Goal: Task Accomplishment & Management: Complete application form

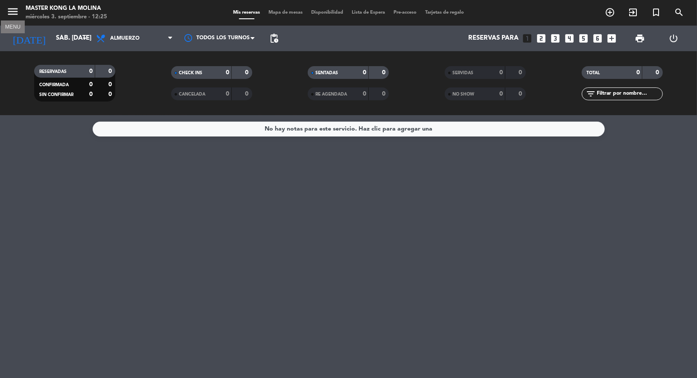
click at [10, 9] on icon "menu" at bounding box center [12, 11] width 13 height 13
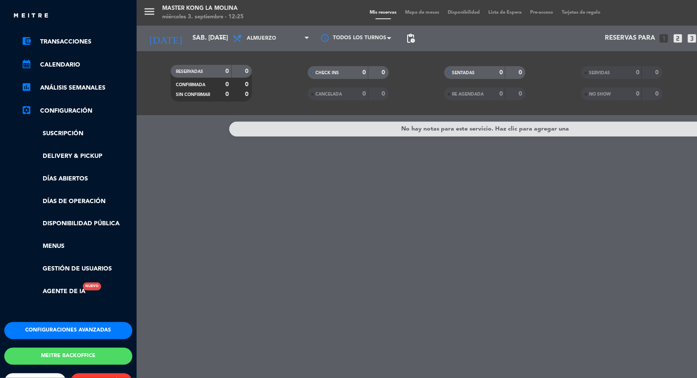
scroll to position [109, 0]
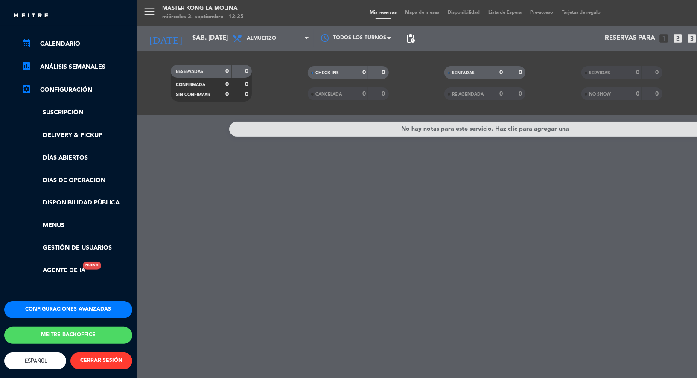
click at [75, 327] on button "Meitre backoffice" at bounding box center [68, 335] width 128 height 17
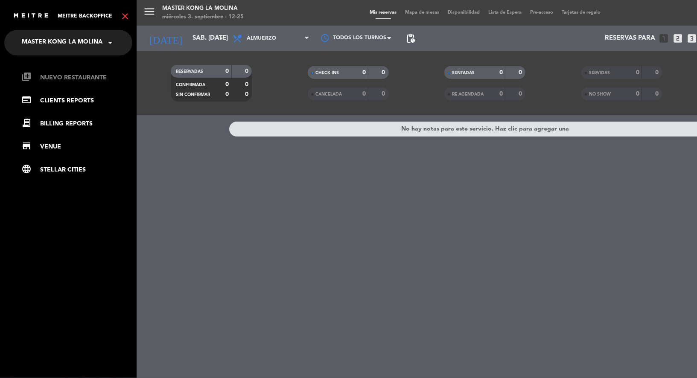
click at [81, 81] on link "library_add Nuevo Restaurante" at bounding box center [76, 78] width 111 height 10
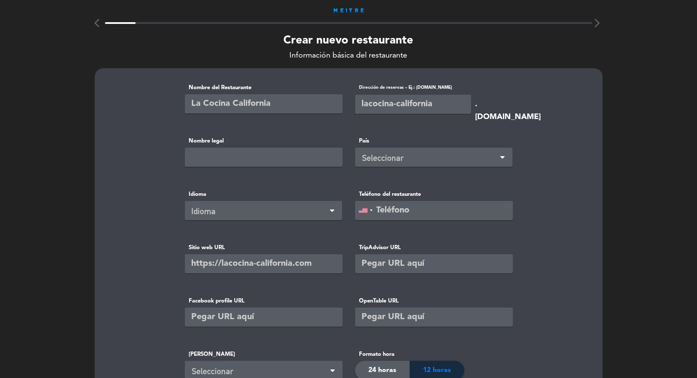
click at [225, 106] on input "text" at bounding box center [264, 103] width 158 height 19
type input "Master Kong Primavera"
click at [388, 102] on input "text" at bounding box center [413, 104] width 116 height 19
type input "masterkong-primavera"
click at [382, 159] on div "Seleccionar" at bounding box center [435, 158] width 146 height 14
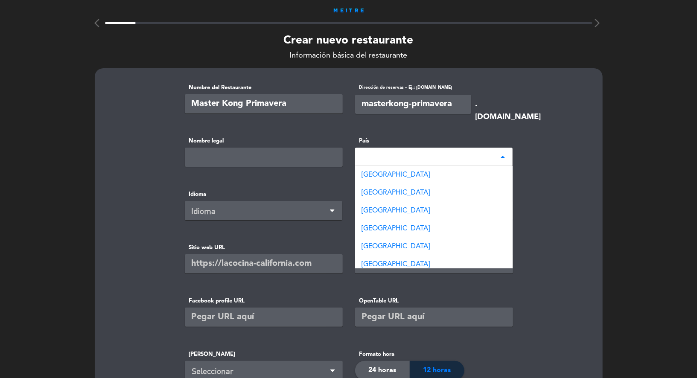
type input "per"
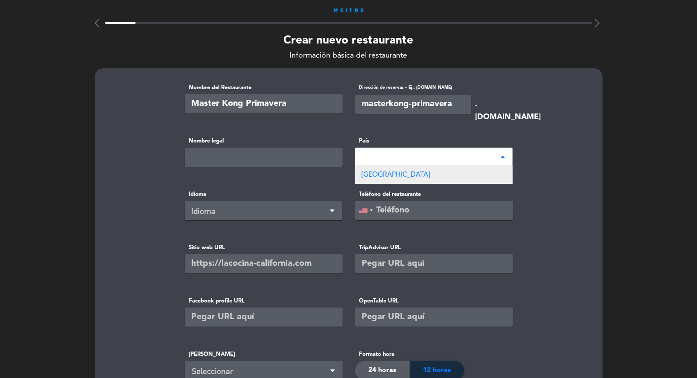
click at [371, 173] on span "[GEOGRAPHIC_DATA]" at bounding box center [396, 175] width 68 height 7
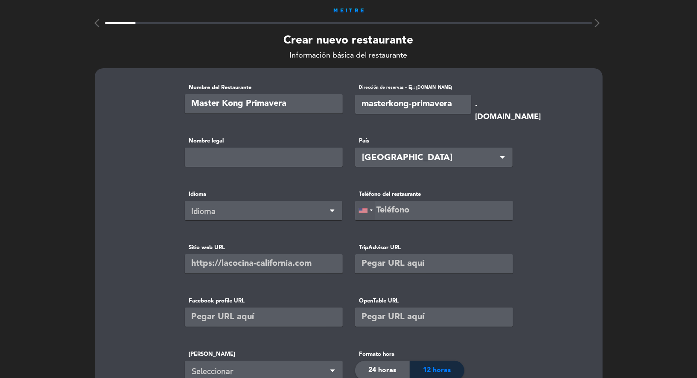
click at [368, 209] on div at bounding box center [365, 210] width 20 height 18
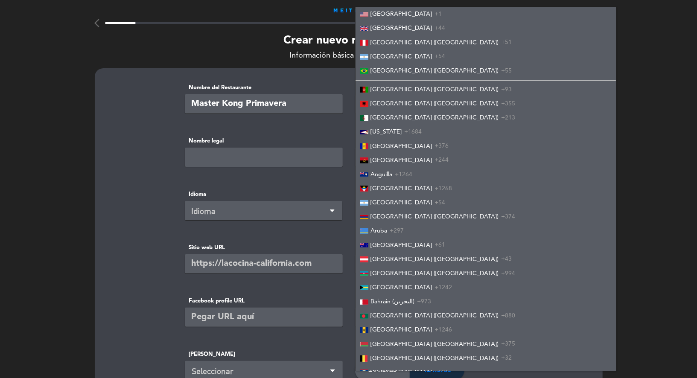
scroll to position [2232, 0]
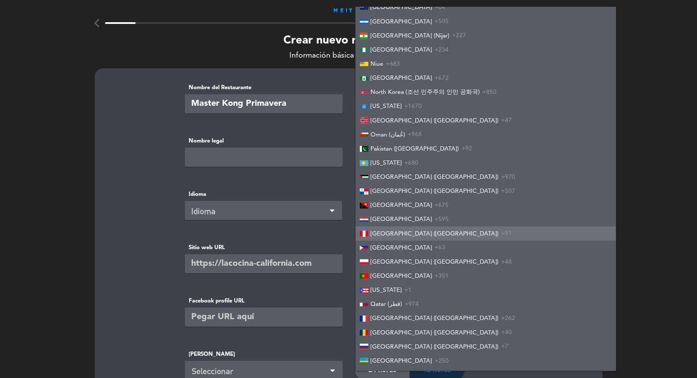
click at [366, 237] on div at bounding box center [364, 234] width 9 height 6
type input "+51"
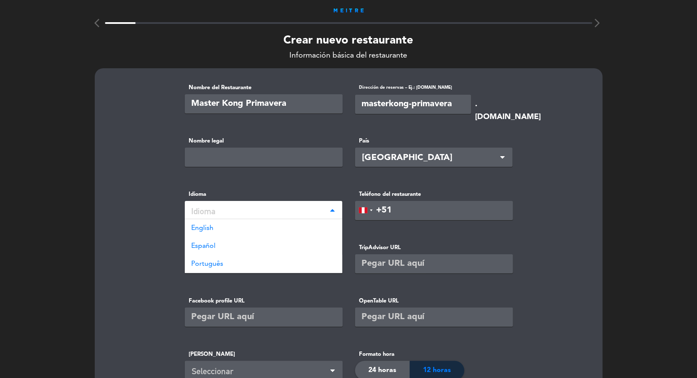
click at [300, 214] on div "Idioma" at bounding box center [260, 211] width 137 height 14
click at [269, 247] on div "Español" at bounding box center [263, 246] width 157 height 18
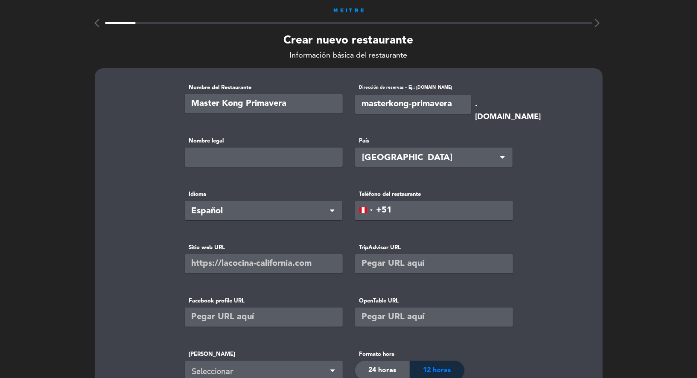
click at [218, 268] on input "text" at bounding box center [264, 263] width 158 height 19
paste input "[URL][DOMAIN_NAME]"
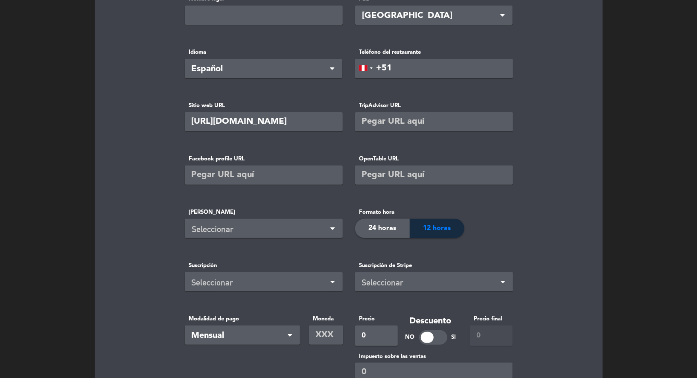
scroll to position [157, 0]
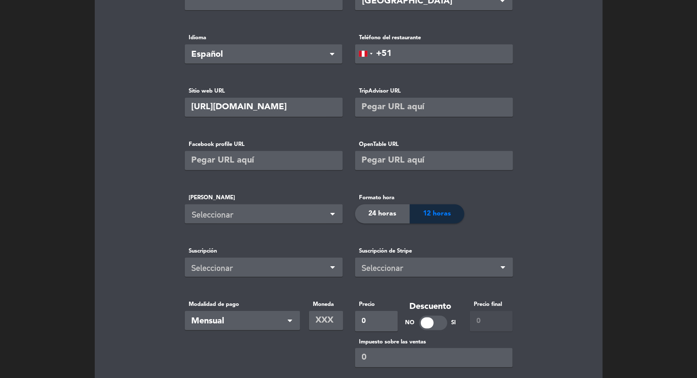
type input "[URL][DOMAIN_NAME]"
click at [379, 210] on span "24 horas" at bounding box center [382, 213] width 28 height 11
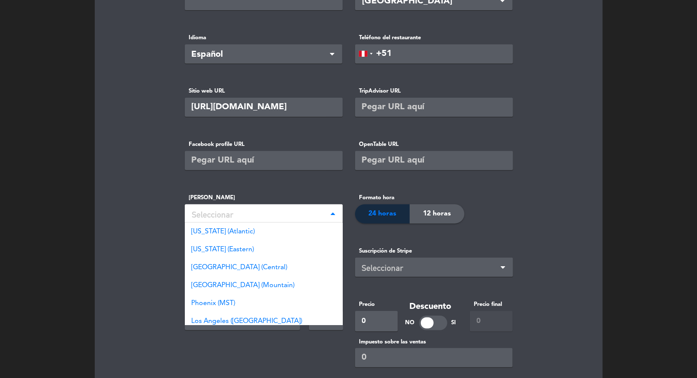
click at [294, 207] on div "Seleccionar" at bounding box center [264, 213] width 158 height 19
type input "lim"
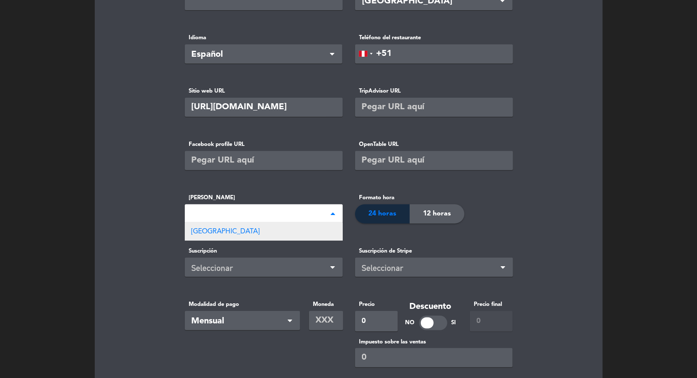
click at [262, 231] on div "[GEOGRAPHIC_DATA]" at bounding box center [264, 232] width 158 height 18
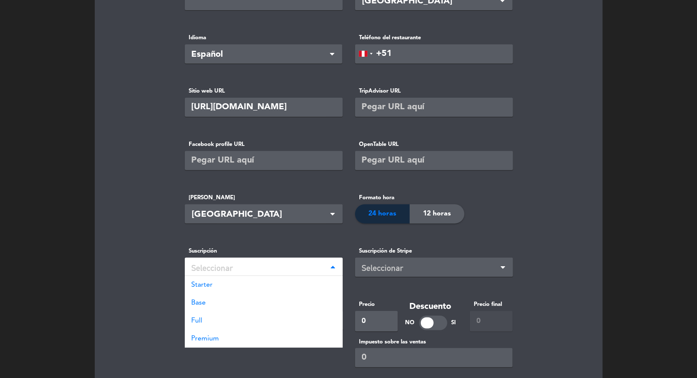
click at [256, 262] on div "Seleccionar" at bounding box center [260, 268] width 137 height 14
click at [241, 279] on div "Starter" at bounding box center [264, 285] width 158 height 18
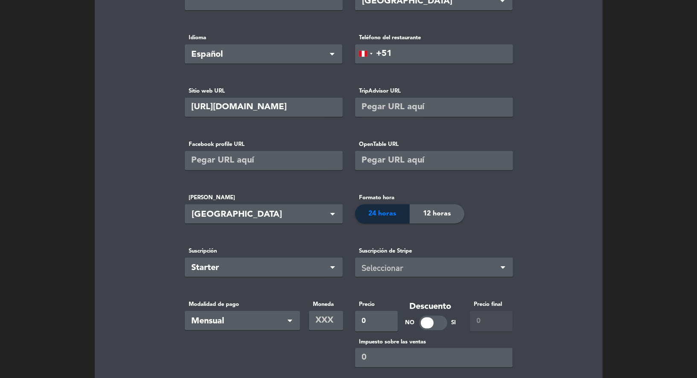
click at [398, 258] on div "Seleccionar" at bounding box center [434, 267] width 158 height 19
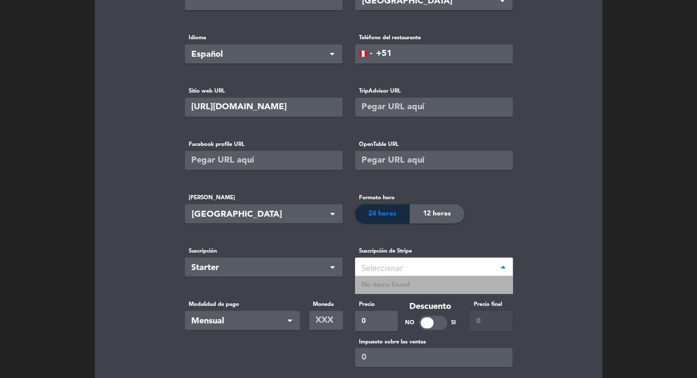
click at [398, 258] on div "Seleccionar" at bounding box center [434, 267] width 158 height 19
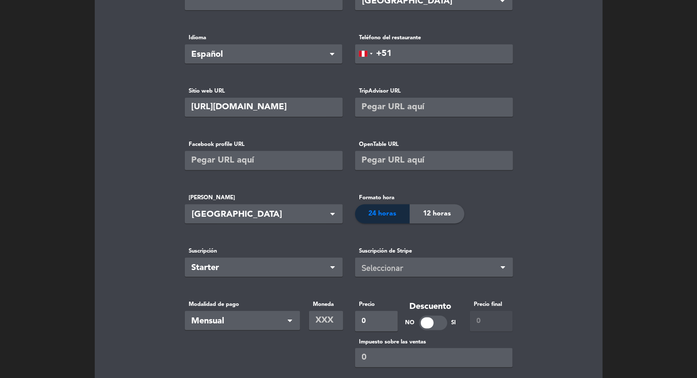
click at [329, 320] on input "text" at bounding box center [326, 320] width 34 height 19
type input "USD"
click at [374, 318] on input "0" at bounding box center [376, 321] width 43 height 20
type input "69"
click at [550, 262] on basic-info "Nombre del Restaurante Master Kong Primavera Dirección de reservas – Ej.: [DOMA…" at bounding box center [348, 204] width 486 height 554
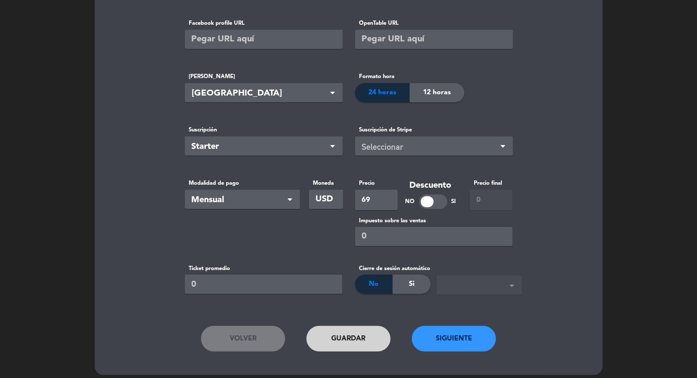
scroll to position [283, 0]
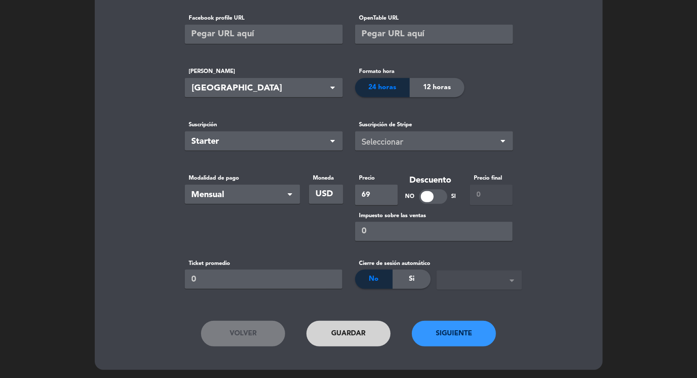
click at [343, 335] on button "Guardar" at bounding box center [348, 334] width 84 height 26
